Goal: Information Seeking & Learning: Understand process/instructions

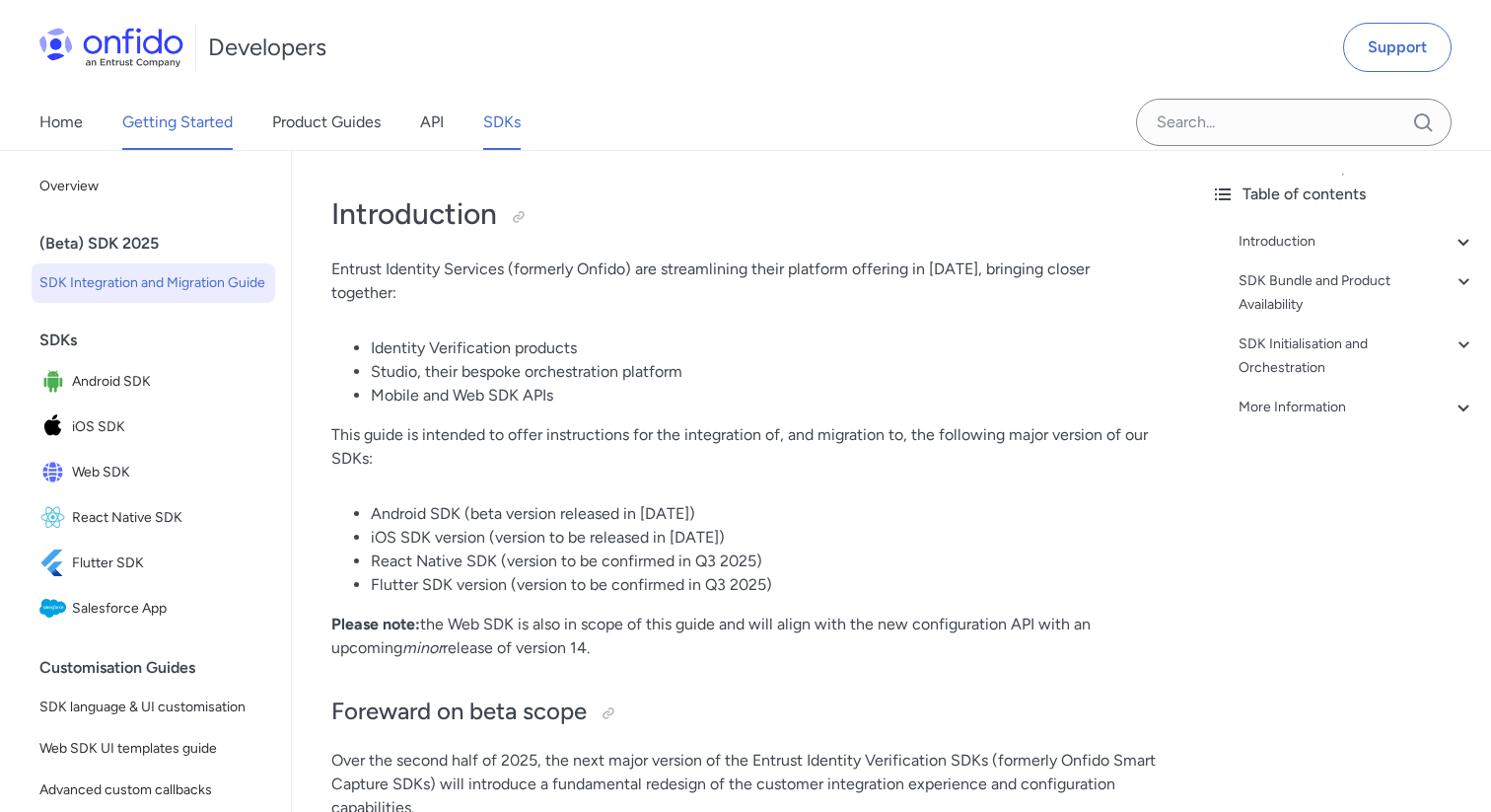
click at [219, 117] on link "Getting Started" at bounding box center [178, 122] width 111 height 55
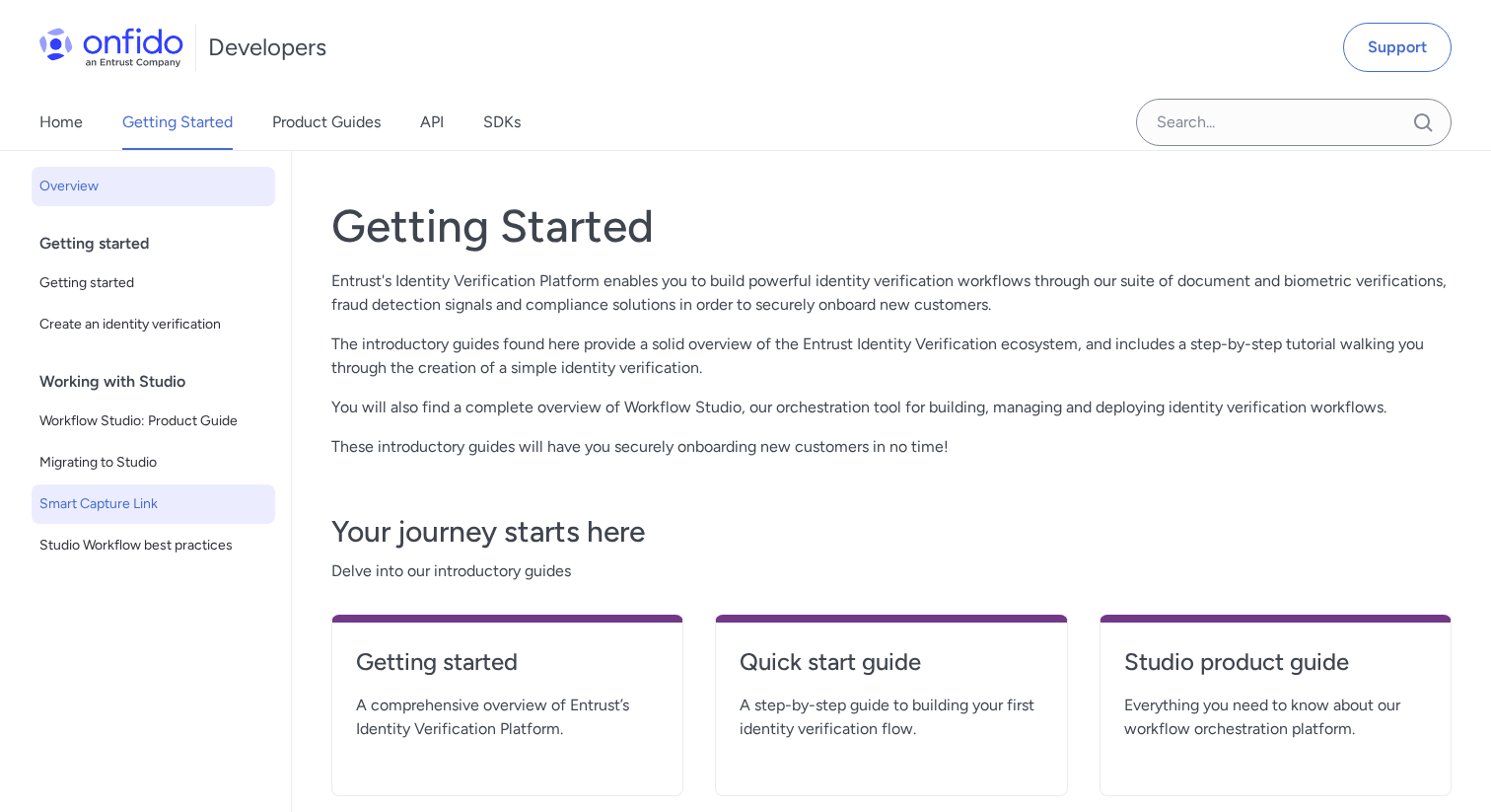
click at [145, 510] on span "Smart Capture Link" at bounding box center [153, 504] width 228 height 24
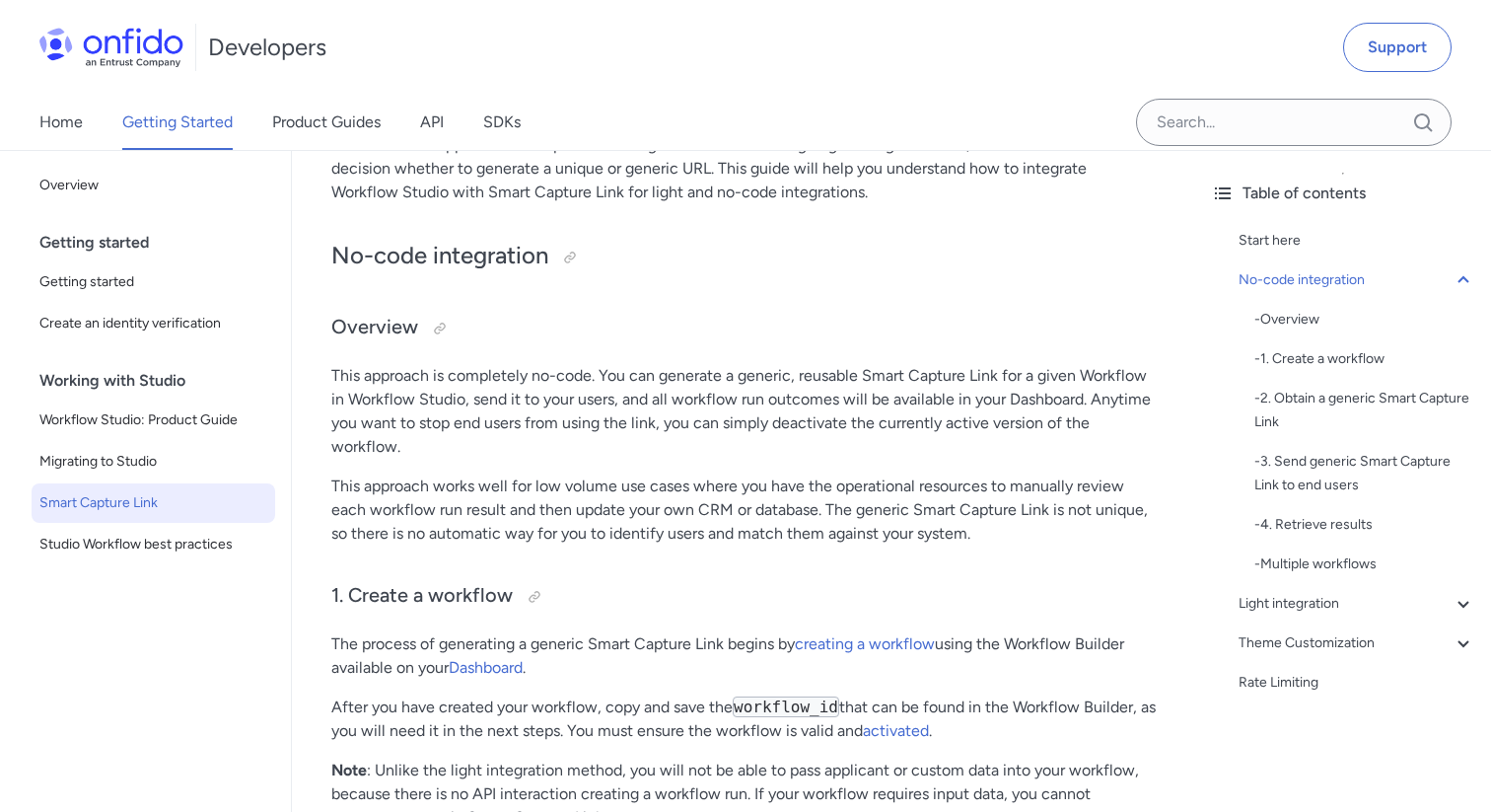
scroll to position [406, 0]
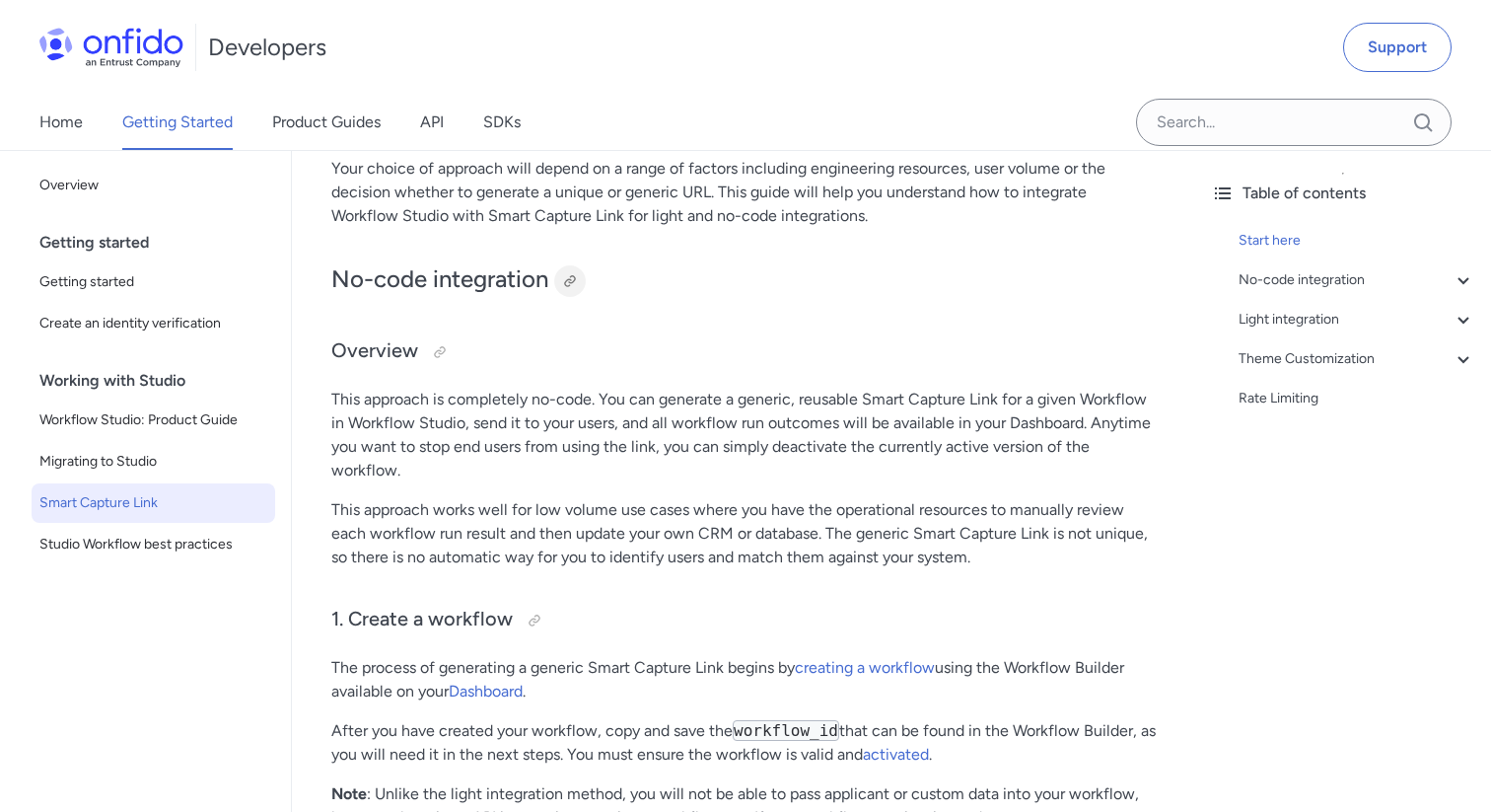
click at [570, 282] on div at bounding box center [570, 281] width 16 height 16
